Goal: Information Seeking & Learning: Learn about a topic

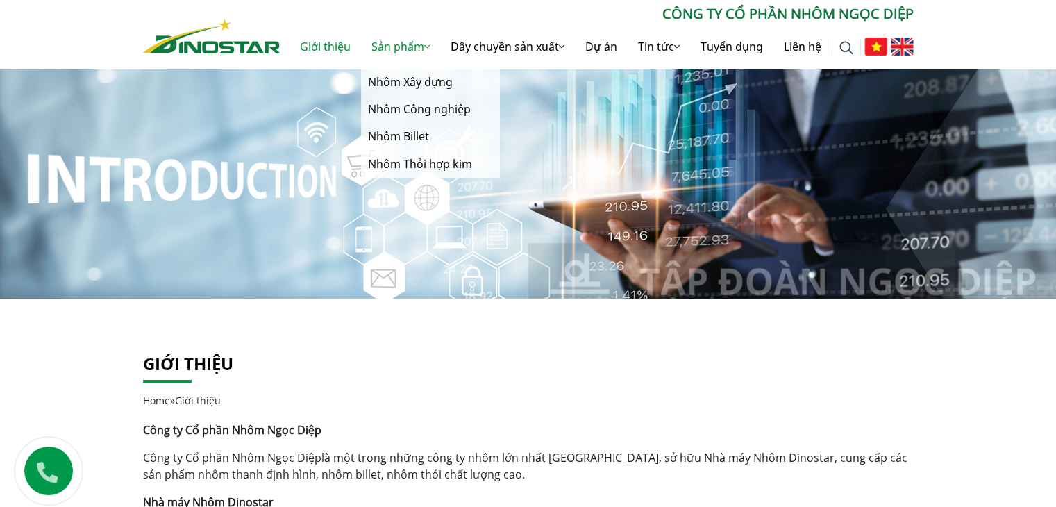
click at [440, 69] on link "Sản phẩm" at bounding box center [400, 46] width 79 height 44
click at [500, 96] on link "Nhôm Xây dựng" at bounding box center [430, 82] width 139 height 27
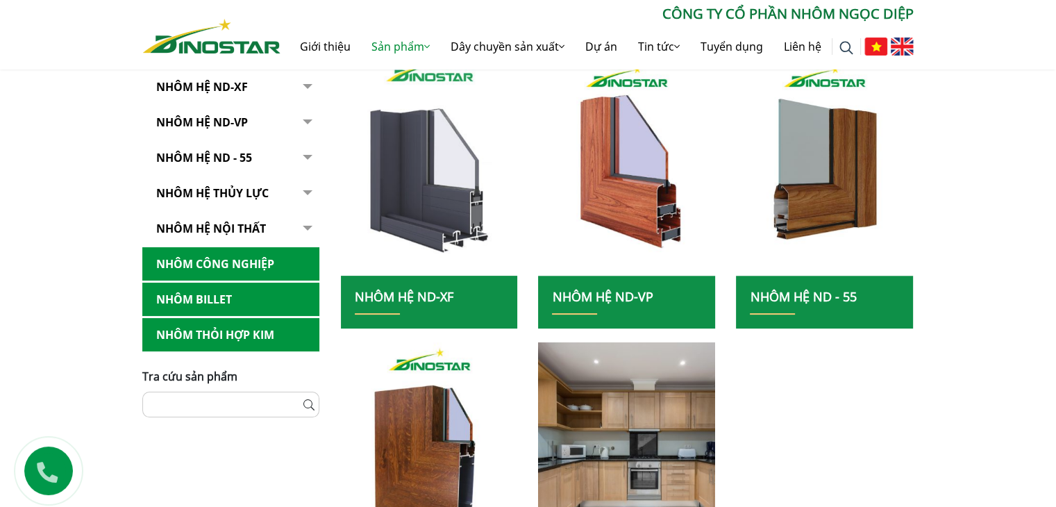
scroll to position [332, 0]
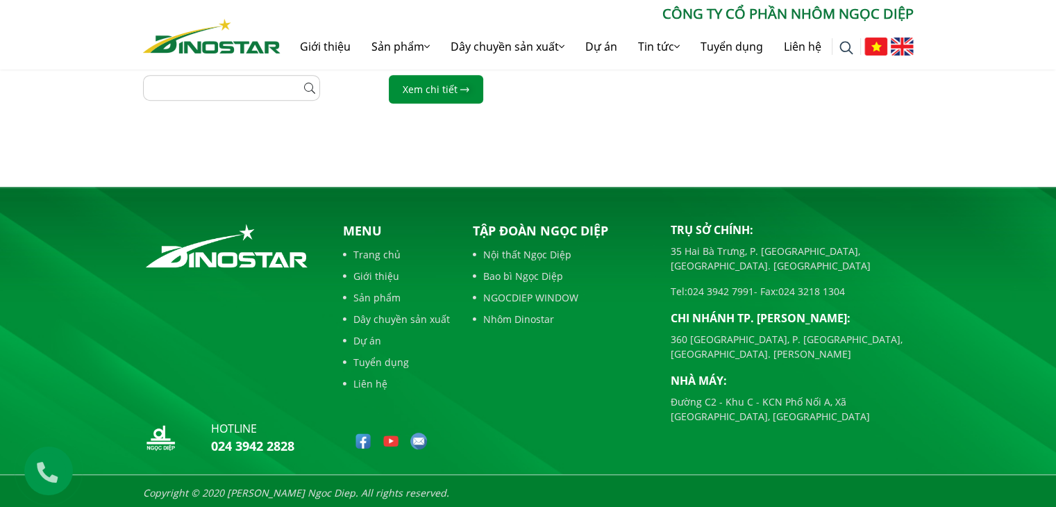
scroll to position [864, 0]
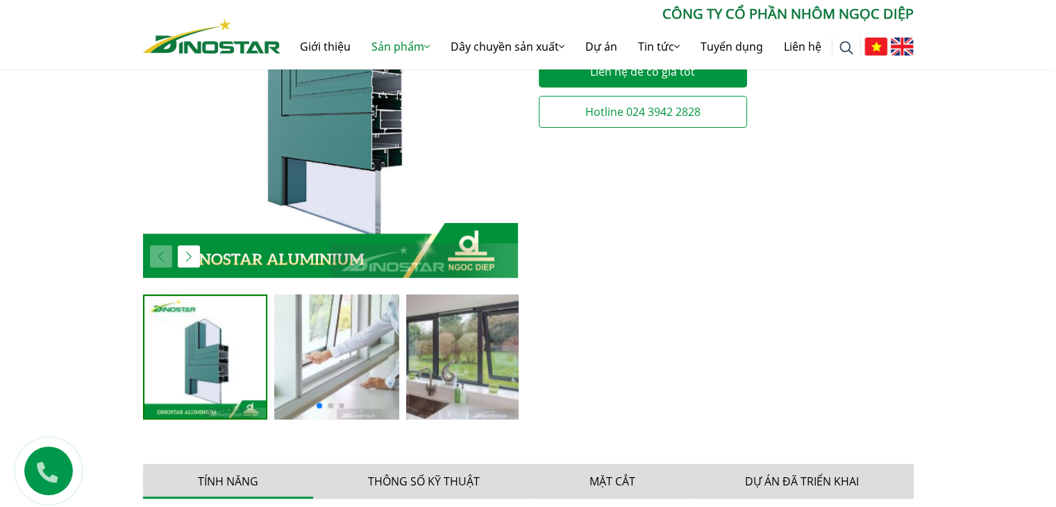
scroll to position [432, 0]
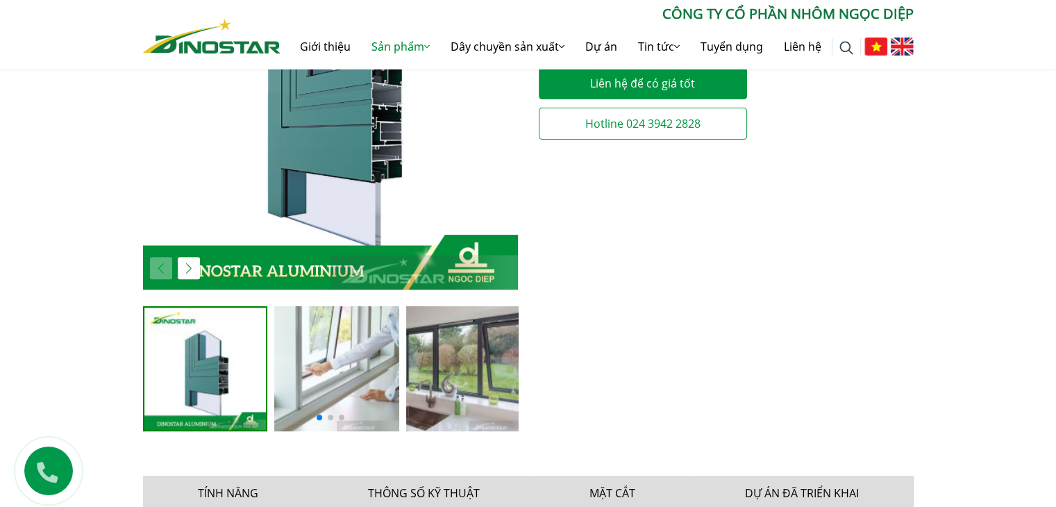
click at [350, 381] on img at bounding box center [336, 368] width 125 height 125
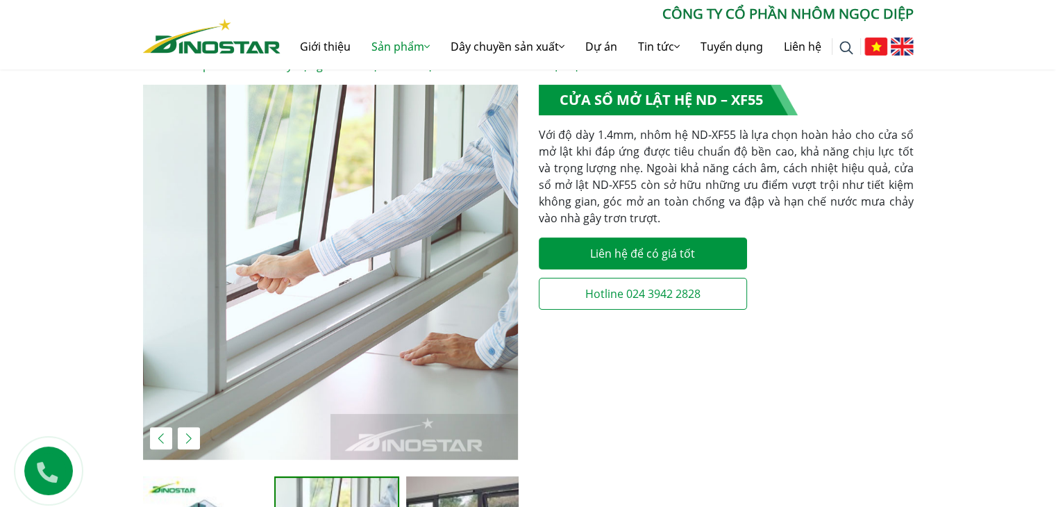
scroll to position [260, 0]
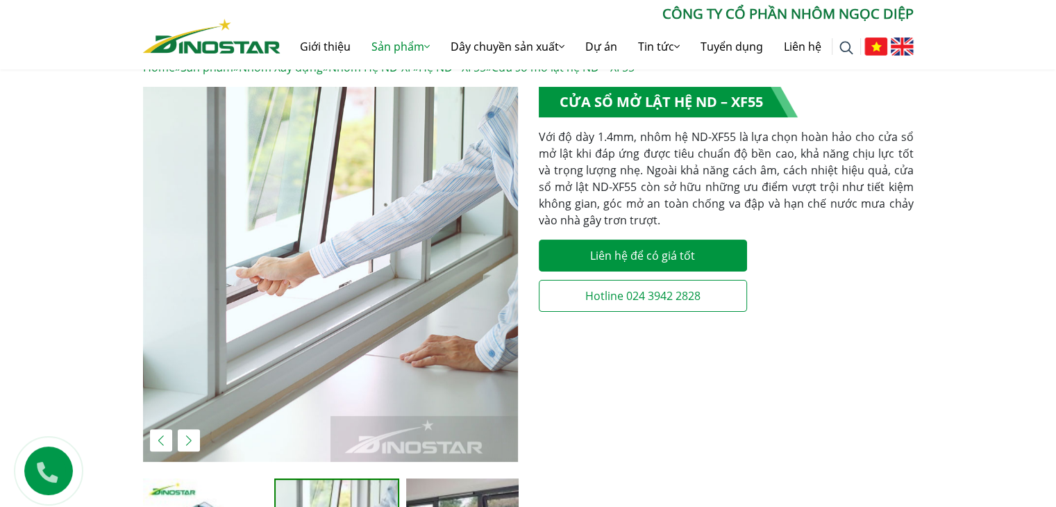
click at [183, 451] on div "Next slide" at bounding box center [189, 440] width 22 height 22
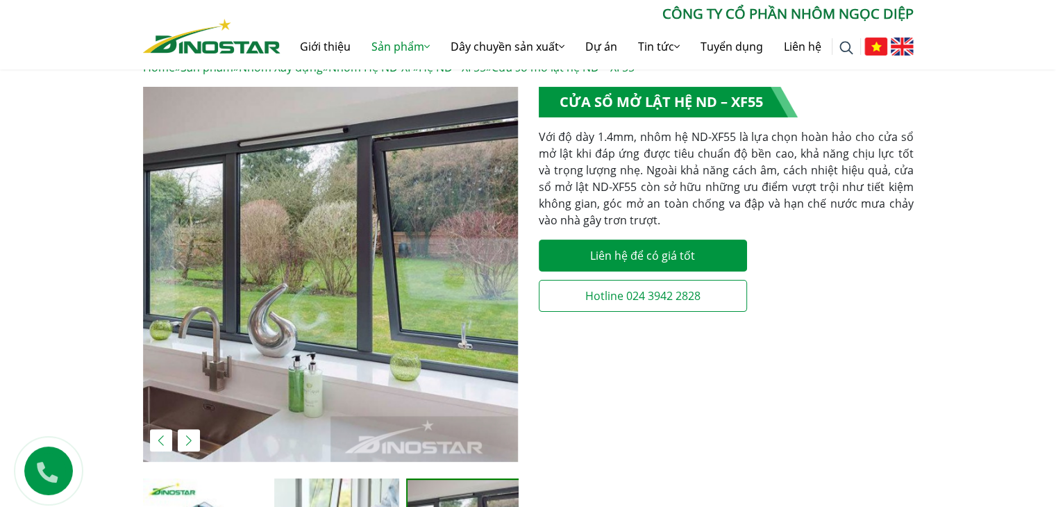
click at [164, 437] on div "Previous slide" at bounding box center [161, 440] width 22 height 22
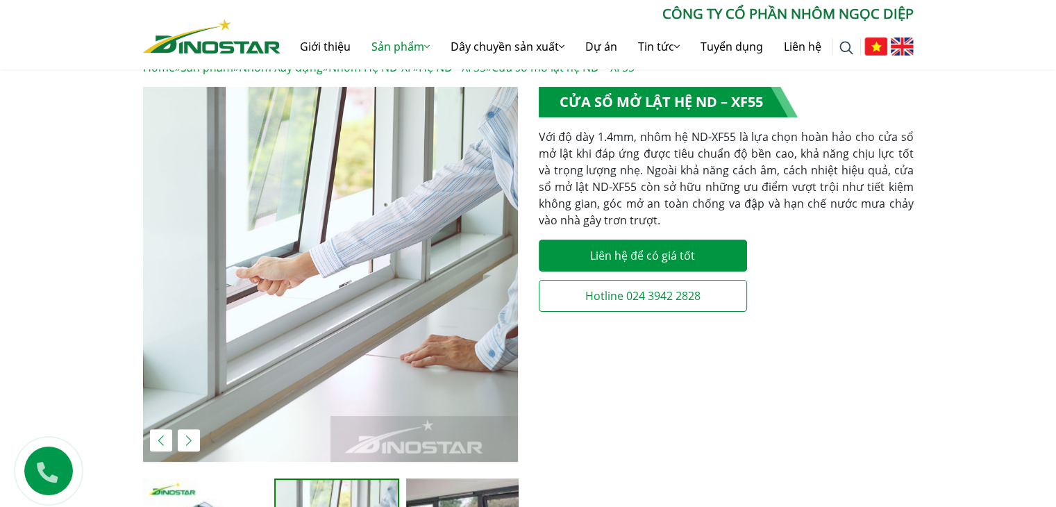
click at [190, 437] on div "Next slide" at bounding box center [189, 440] width 22 height 22
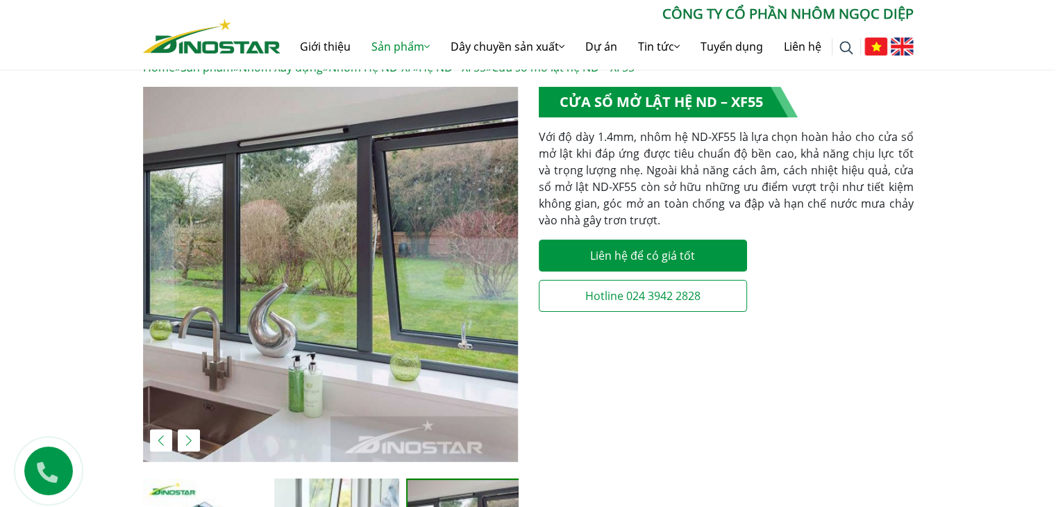
click at [190, 437] on div "Next slide" at bounding box center [189, 440] width 22 height 22
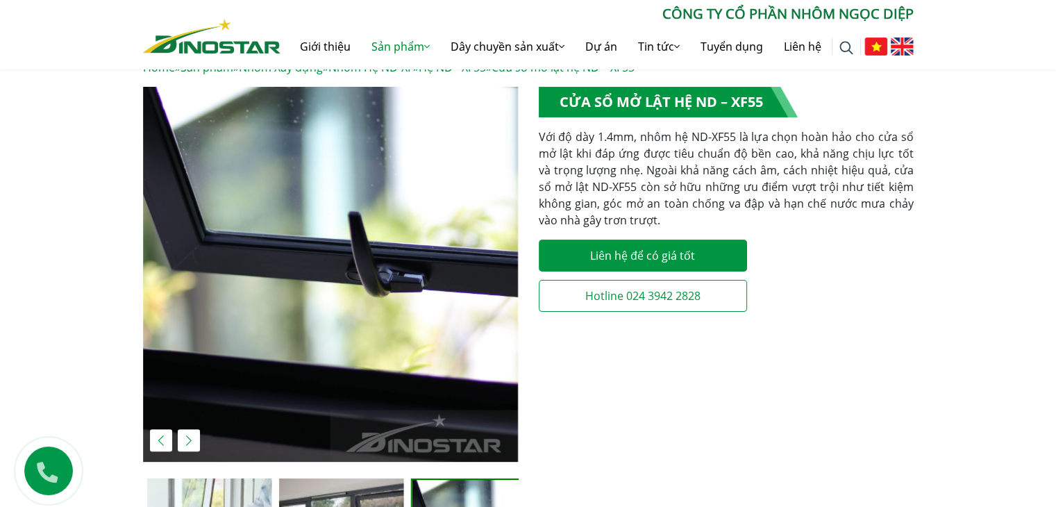
click at [190, 437] on div "Next slide" at bounding box center [189, 440] width 22 height 22
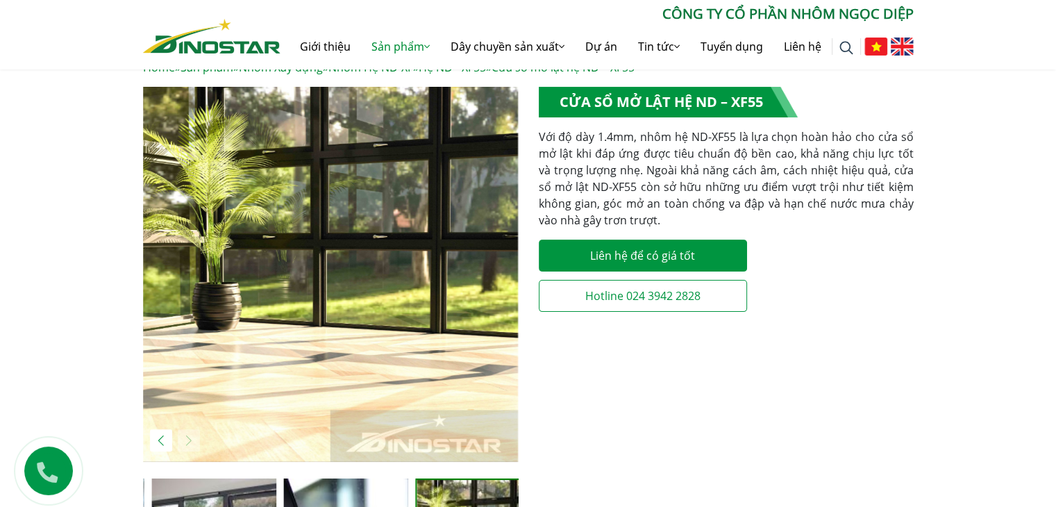
click at [190, 437] on img "5 / 5" at bounding box center [330, 274] width 375 height 375
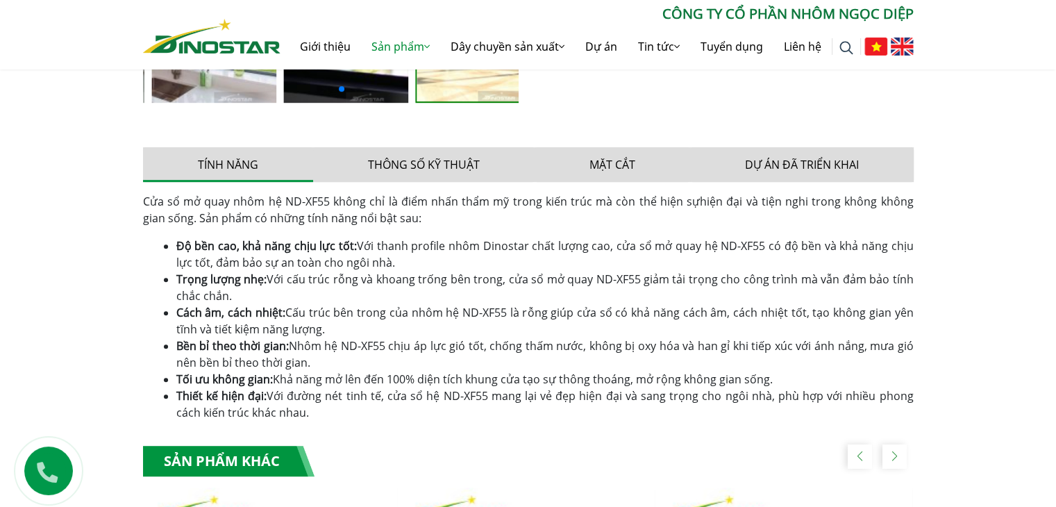
scroll to position [751, 0]
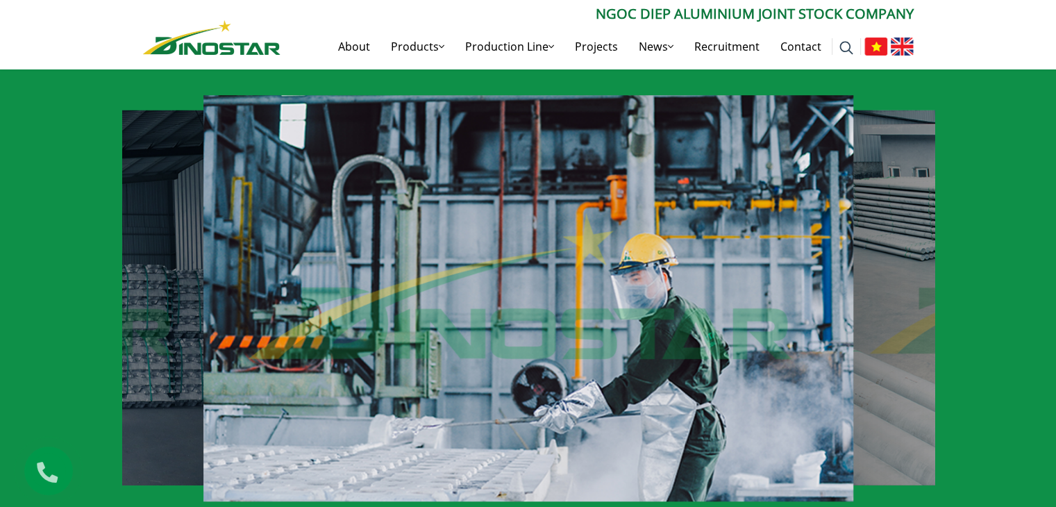
scroll to position [969, 0]
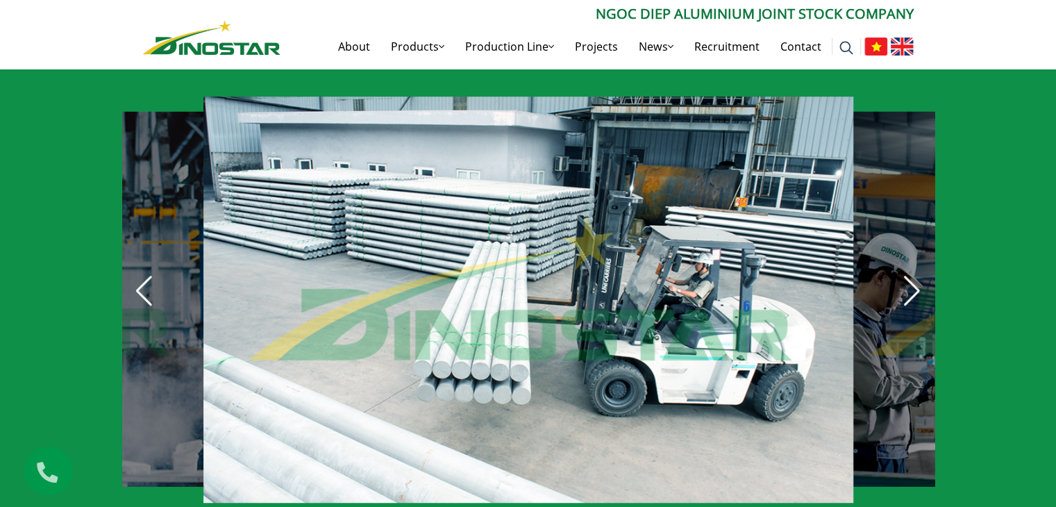
click at [909, 278] on div "Next slide" at bounding box center [912, 291] width 31 height 31
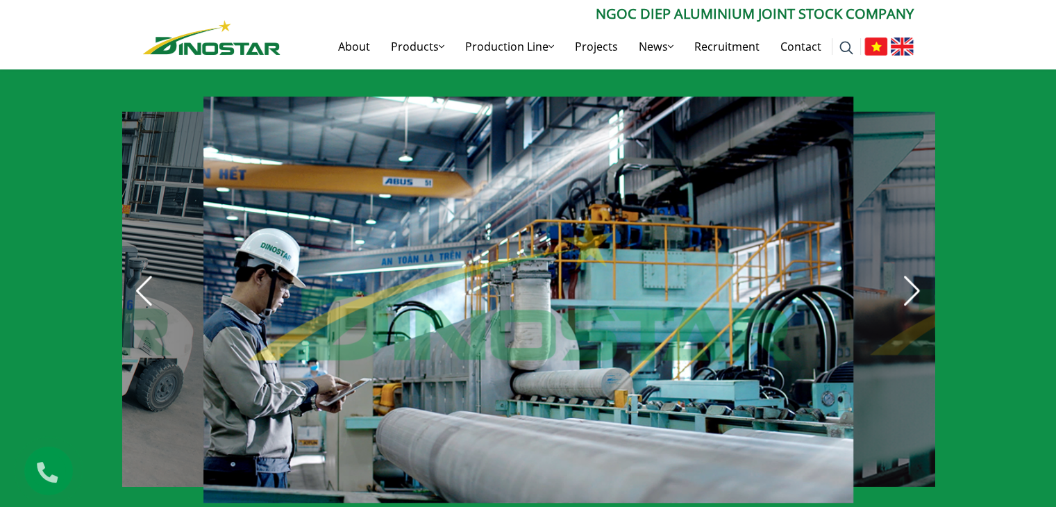
click at [909, 278] on div "Next slide" at bounding box center [912, 291] width 31 height 31
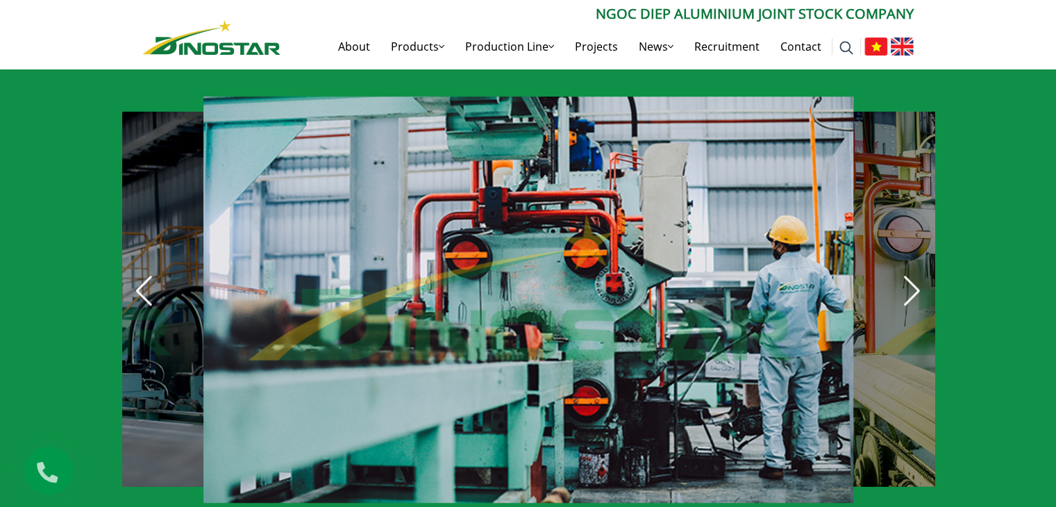
click at [909, 278] on div "Next slide" at bounding box center [912, 291] width 31 height 31
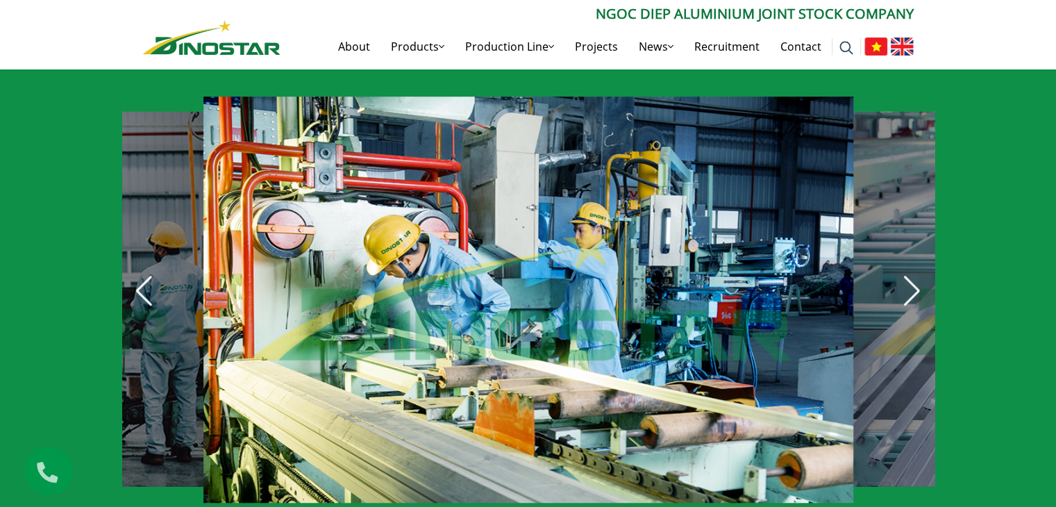
click at [909, 278] on div "Next slide" at bounding box center [912, 291] width 31 height 31
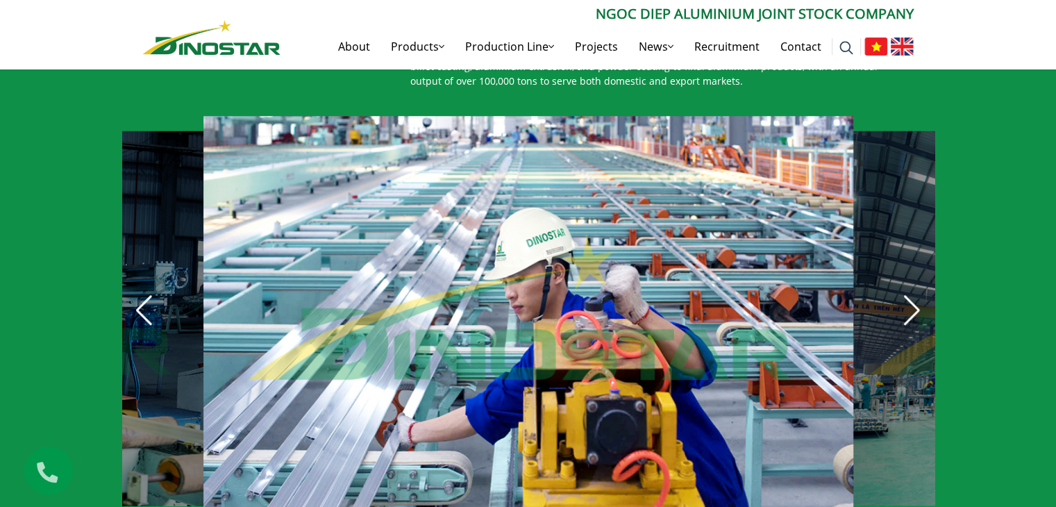
scroll to position [952, 0]
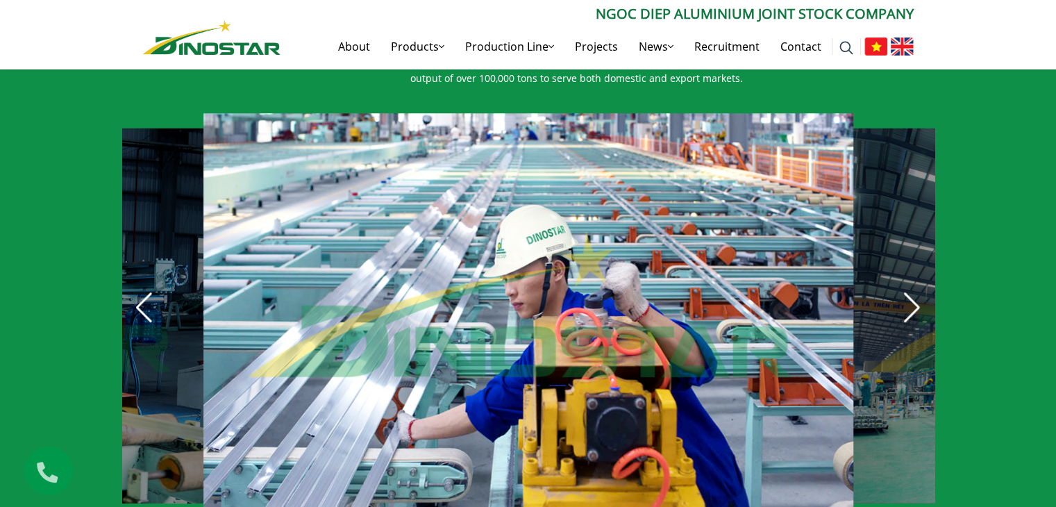
click at [908, 292] on div "Next slide" at bounding box center [912, 307] width 31 height 31
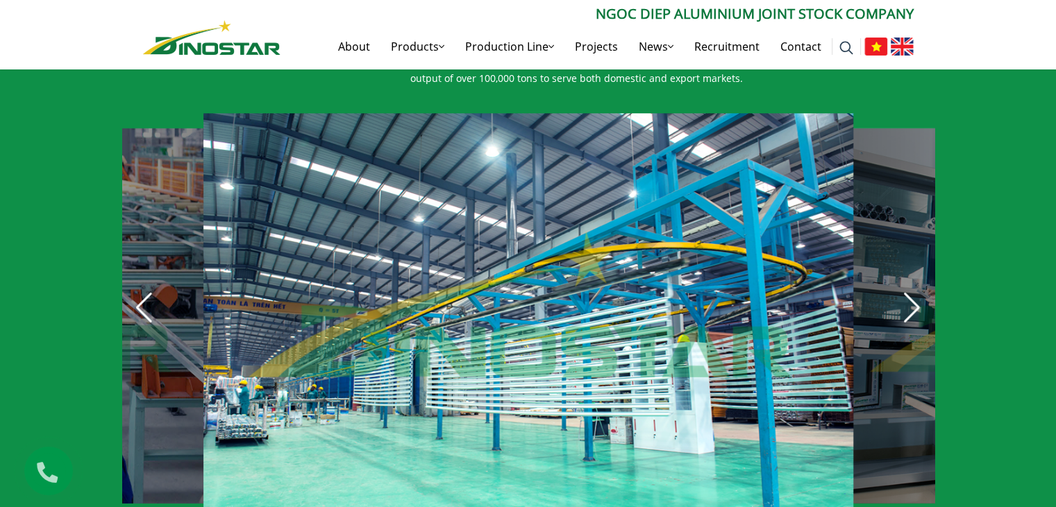
click at [908, 292] on div "Next slide" at bounding box center [912, 307] width 31 height 31
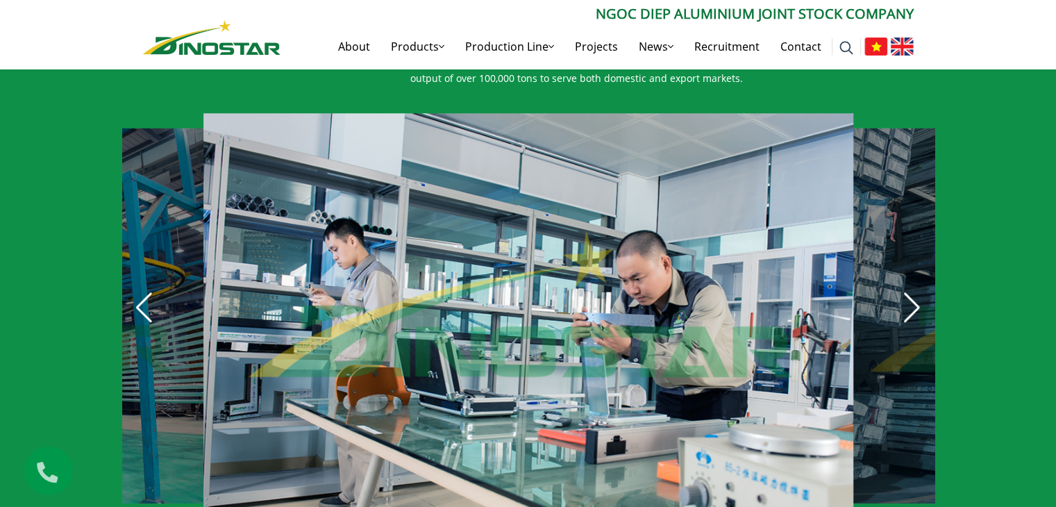
click at [908, 292] on div "Next slide" at bounding box center [912, 307] width 31 height 31
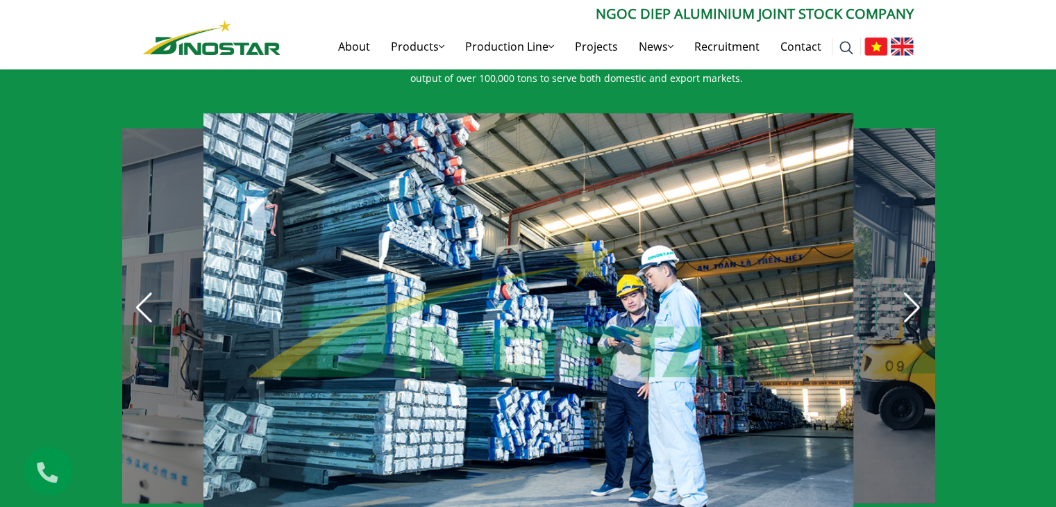
click at [908, 292] on div "Next slide" at bounding box center [912, 307] width 31 height 31
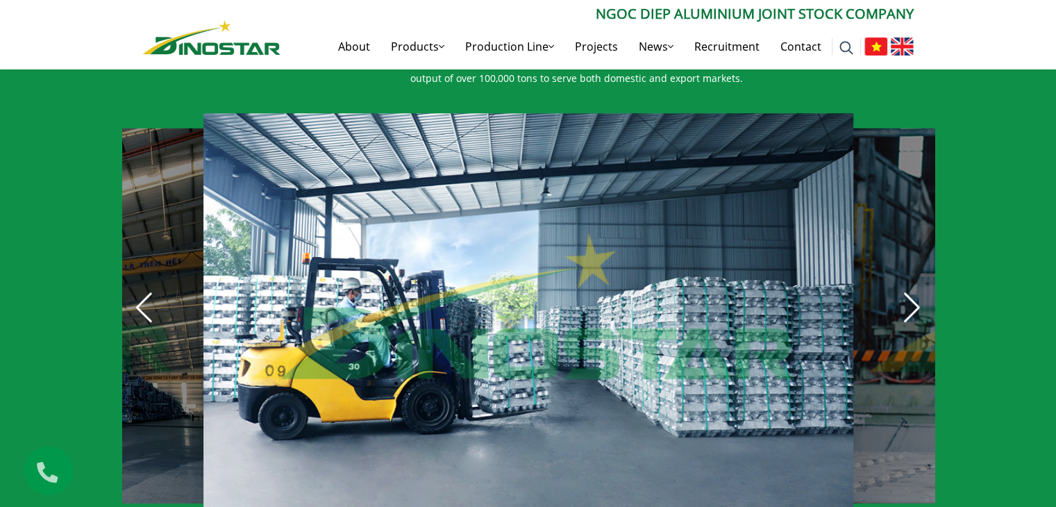
click at [925, 298] on div "Next slide" at bounding box center [912, 307] width 31 height 31
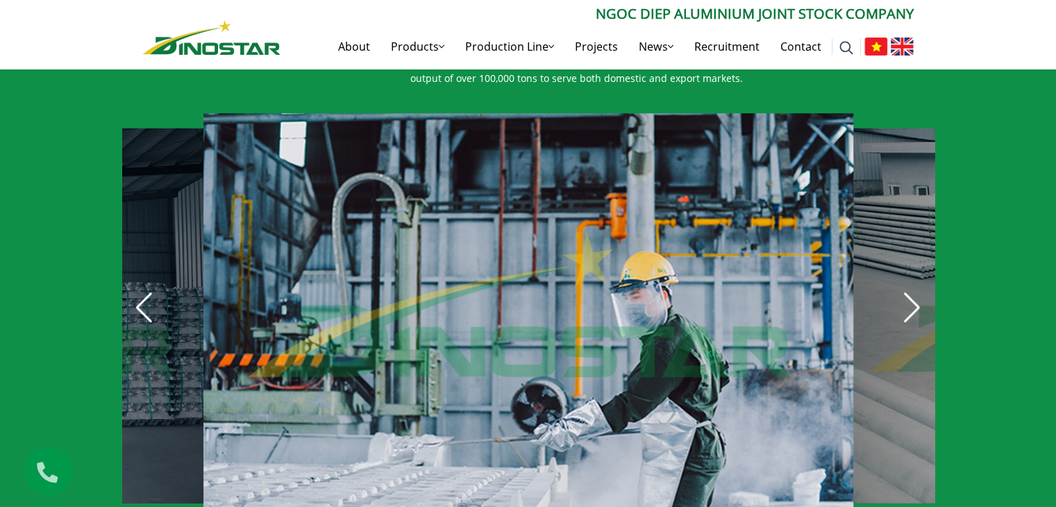
click at [925, 298] on div "Next slide" at bounding box center [912, 307] width 31 height 31
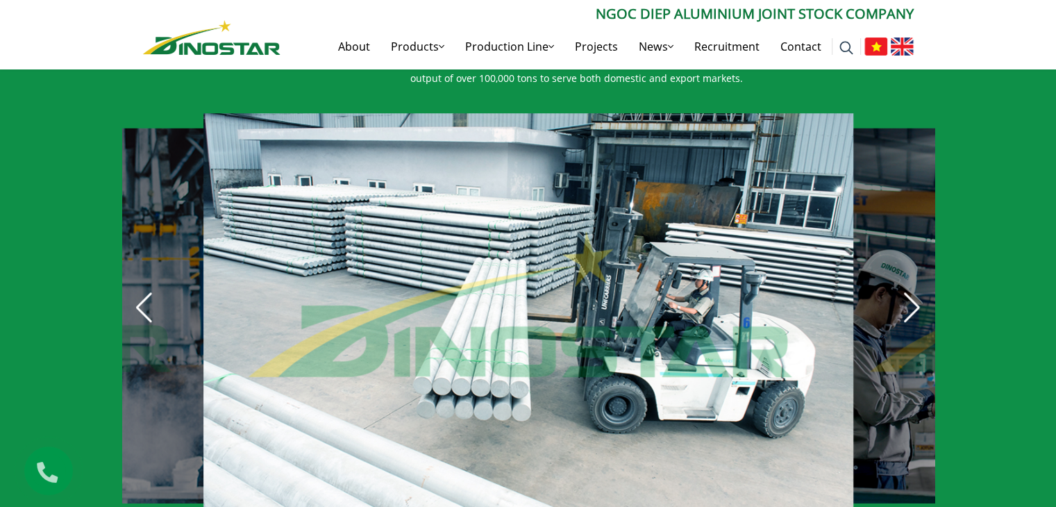
click at [925, 298] on div "Next slide" at bounding box center [912, 307] width 31 height 31
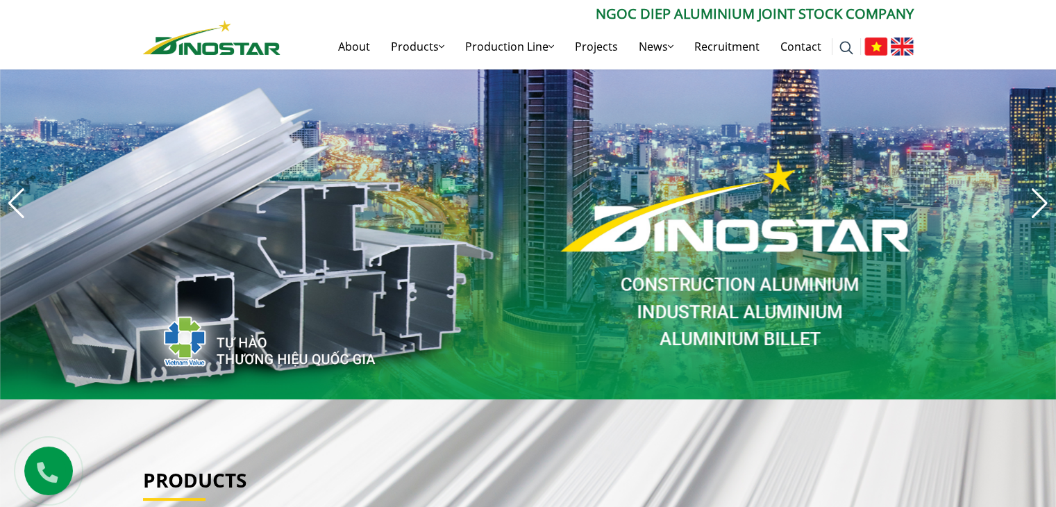
scroll to position [47, 0]
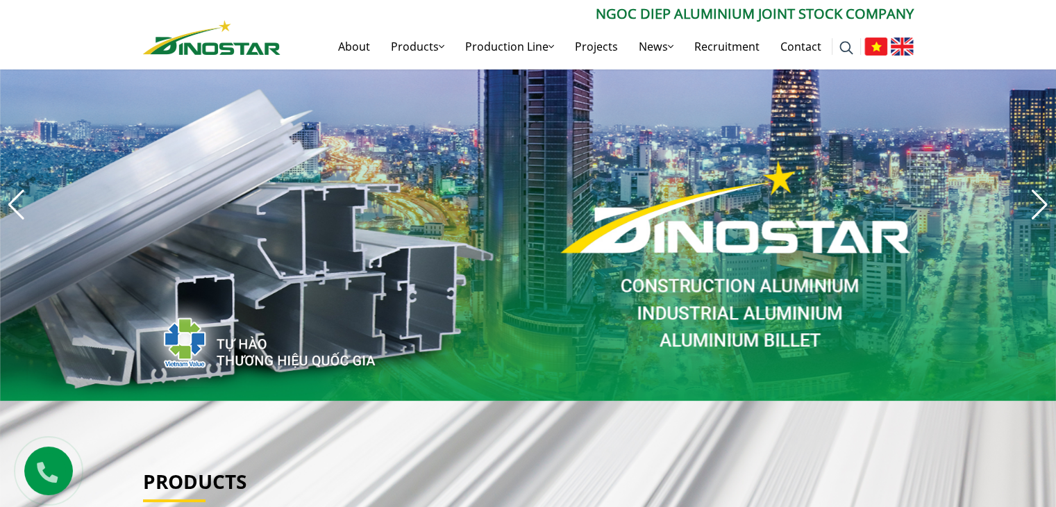
click at [1045, 205] on div "Next slide" at bounding box center [1039, 205] width 19 height 31
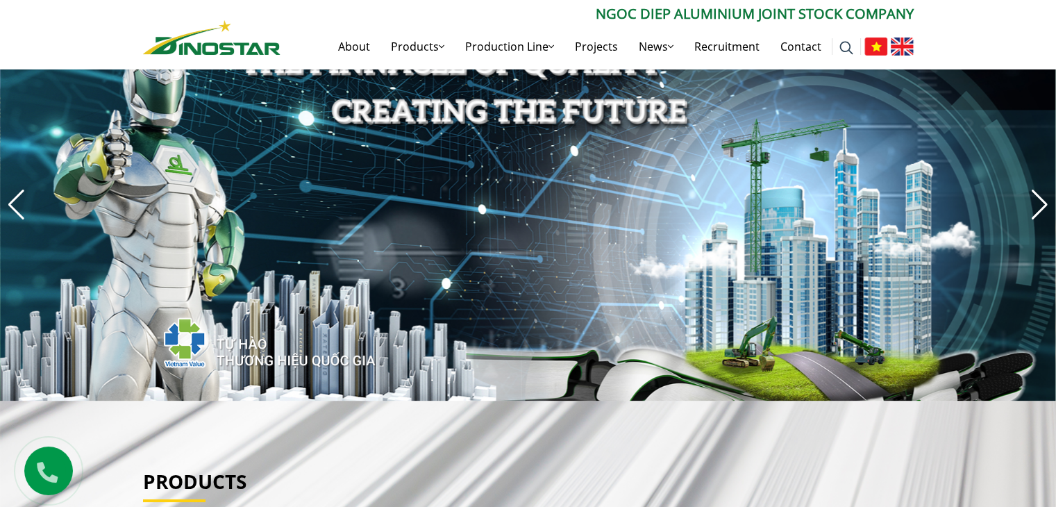
click at [1045, 205] on div "Next slide" at bounding box center [1039, 205] width 19 height 31
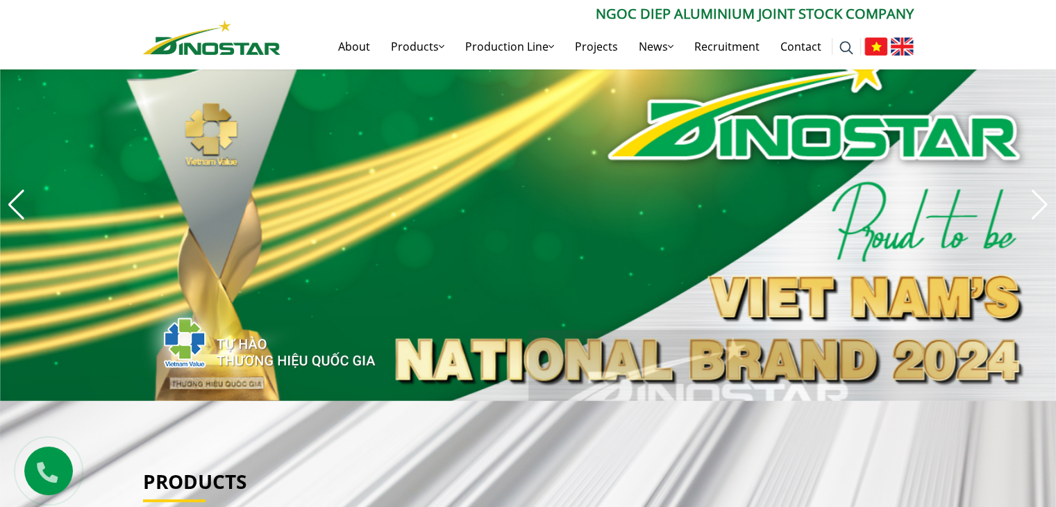
click at [1045, 205] on div "Next slide" at bounding box center [1039, 205] width 19 height 31
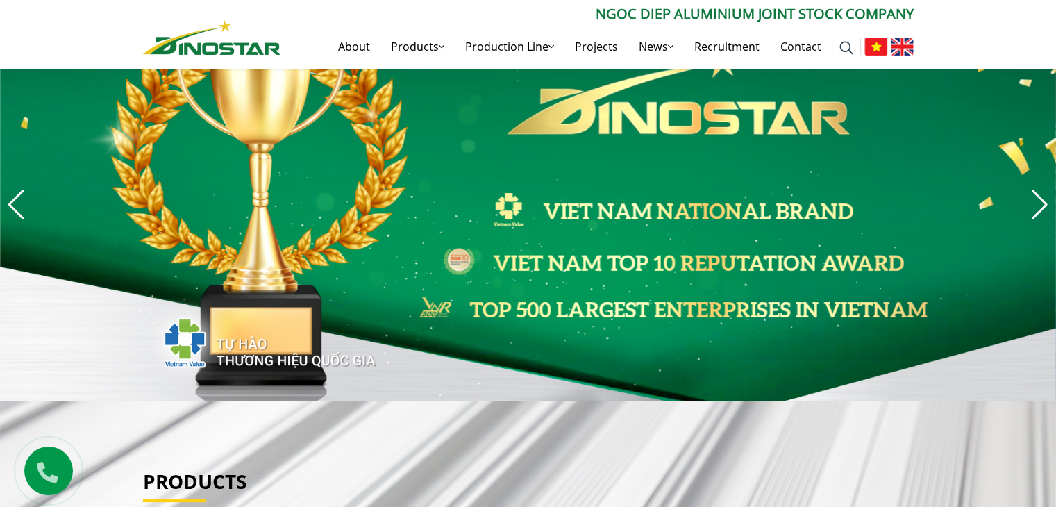
click at [1045, 205] on div "Next slide" at bounding box center [1039, 205] width 19 height 31
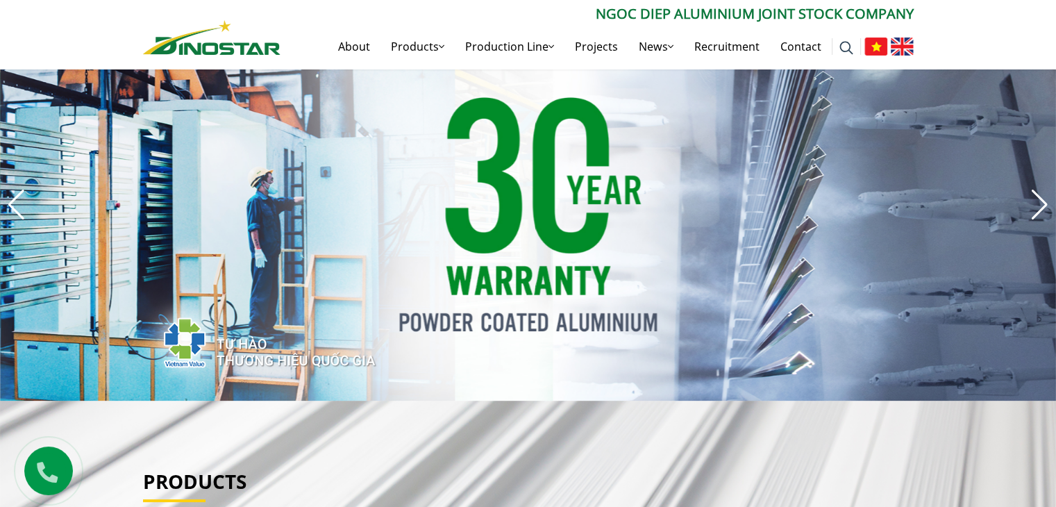
click at [1045, 205] on div "Next slide" at bounding box center [1039, 205] width 19 height 31
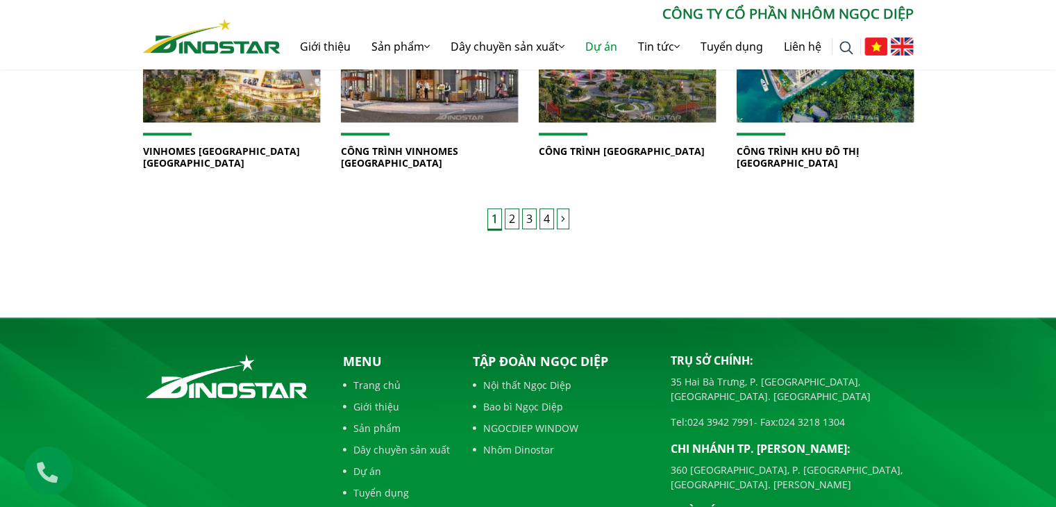
scroll to position [1194, 0]
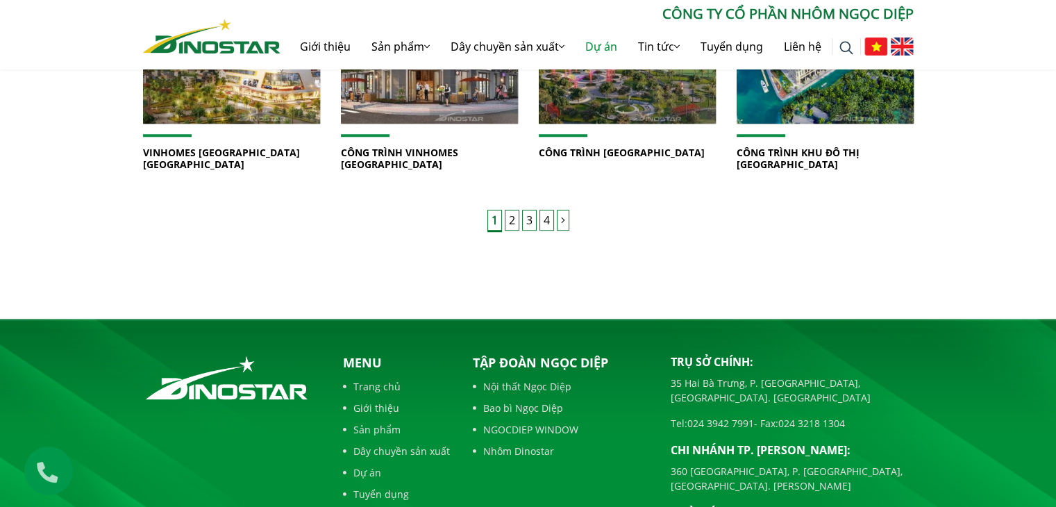
click at [512, 199] on div "CÔNG TRÌNH VINHOMES [GEOGRAPHIC_DATA]" at bounding box center [429, 59] width 198 height 305
